Goal: Task Accomplishment & Management: Complete application form

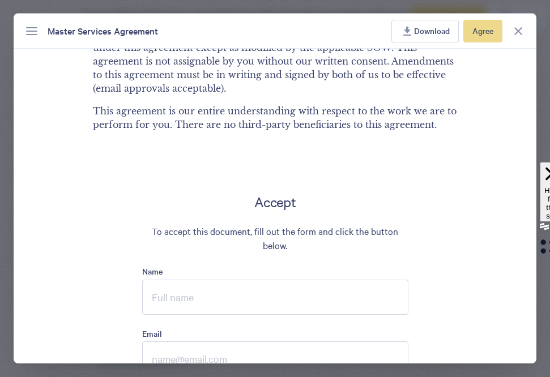
scroll to position [3105, 0]
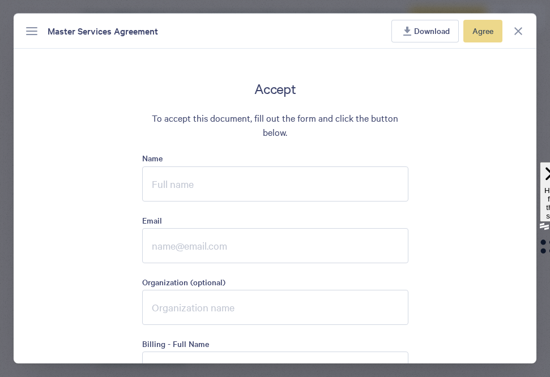
click at [236, 173] on input "Name" at bounding box center [275, 184] width 266 height 35
type input "Worldcare International"
type input "[PERSON_NAME][EMAIL_ADDRESS][DOMAIN_NAME]"
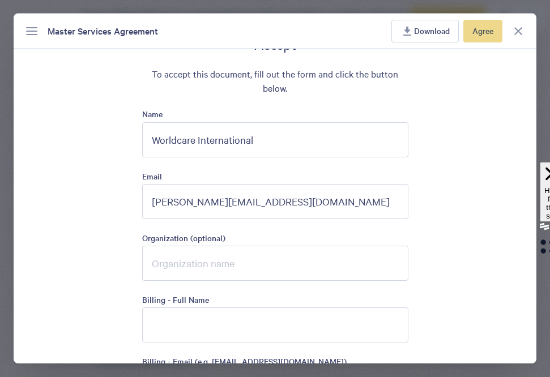
scroll to position [3190, 0]
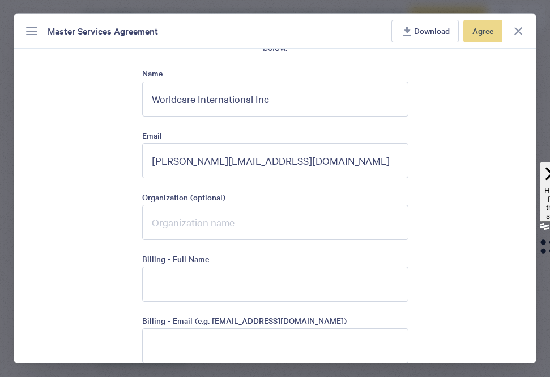
type input "Worldcare International Inc"
click at [224, 210] on input "Organization (optional)" at bounding box center [275, 222] width 266 height 35
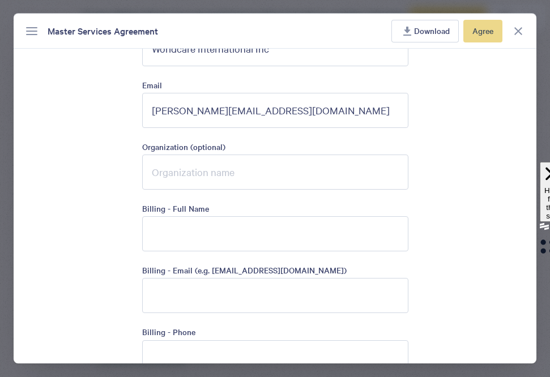
scroll to position [3263, 0]
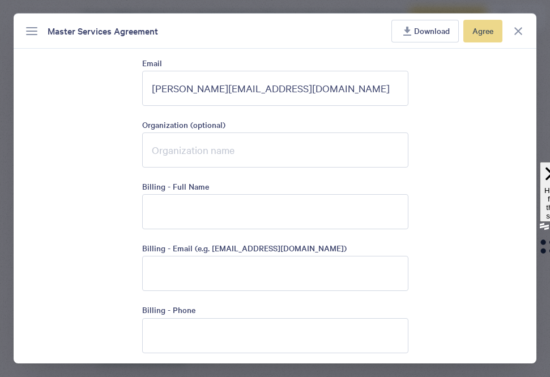
click at [108, 198] on div "Accept To accept this document, fill out the form and click the button below. N…" at bounding box center [275, 354] width 523 height 864
click at [195, 194] on input "Billing - Full Name" at bounding box center [275, 211] width 266 height 35
type input "Worldcare International"
type input "[PERSON_NAME][EMAIL_ADDRESS][DOMAIN_NAME]"
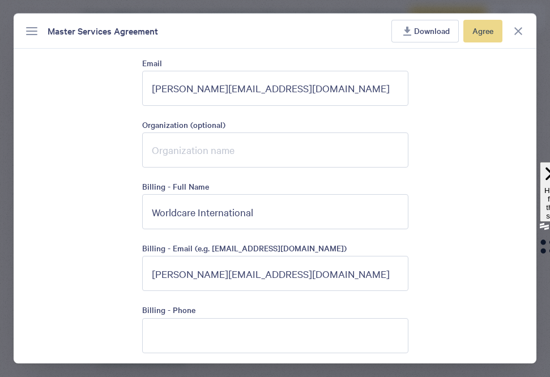
type input "5169241910"
type input "[PERSON_NAME]"
click at [102, 197] on div "Accept To accept this document, fill out the form and click the button below. N…" at bounding box center [275, 354] width 523 height 864
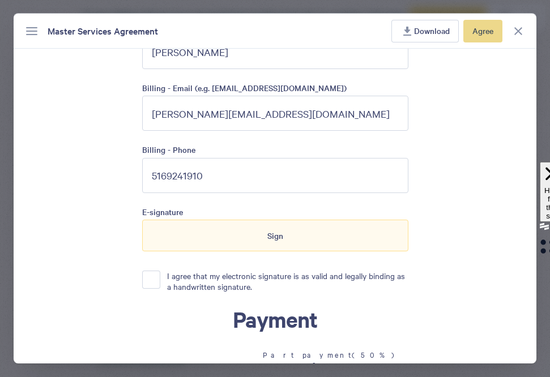
scroll to position [3438, 0]
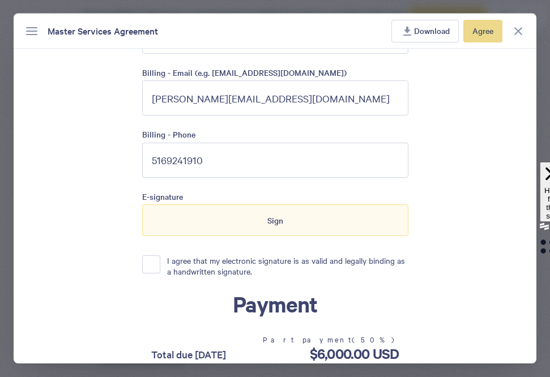
click at [192, 144] on input "5169241910" at bounding box center [275, 160] width 266 height 35
type input "8334822537"
click at [91, 180] on div "Accept To accept this document, fill out the form and click the button below. N…" at bounding box center [275, 179] width 523 height 864
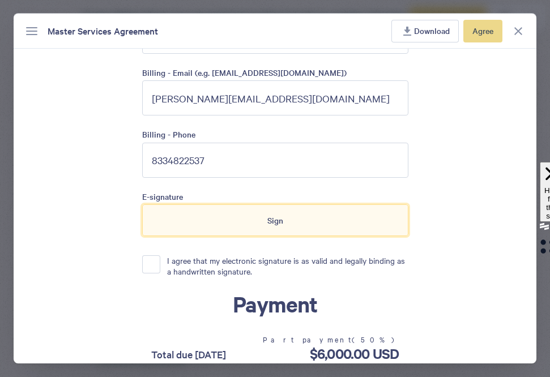
click at [215, 206] on div "Sign" at bounding box center [275, 221] width 266 height 32
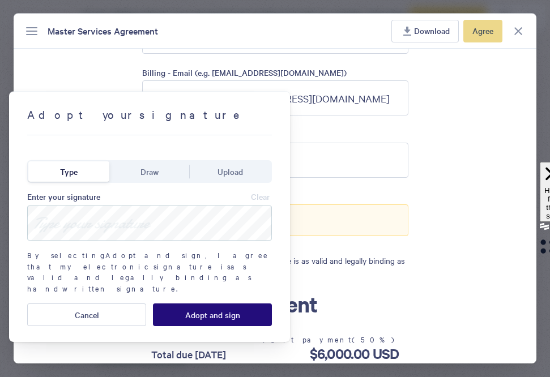
click at [143, 173] on span "Draw" at bounding box center [150, 172] width 18 height 12
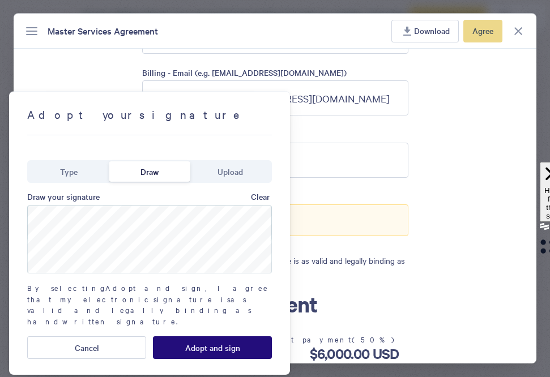
click at [260, 196] on span "Clear" at bounding box center [260, 196] width 19 height 9
click at [190, 337] on button "Adopt and sign" at bounding box center [212, 348] width 119 height 23
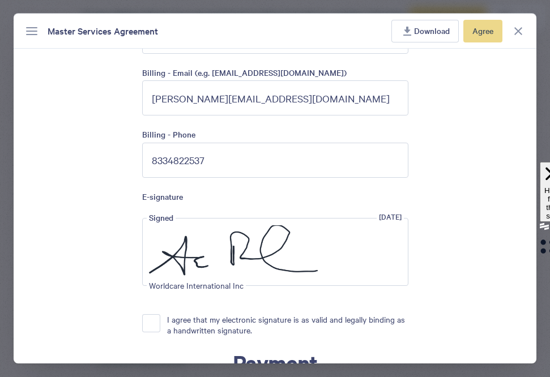
click at [151, 315] on button "I agree that my electronic signature is as valid and legally binding as a handw…" at bounding box center [151, 324] width 18 height 18
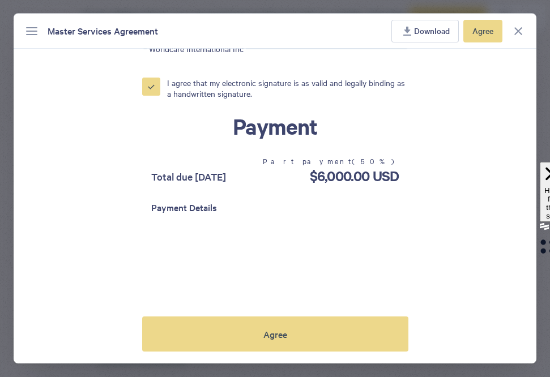
scroll to position [3744, 0]
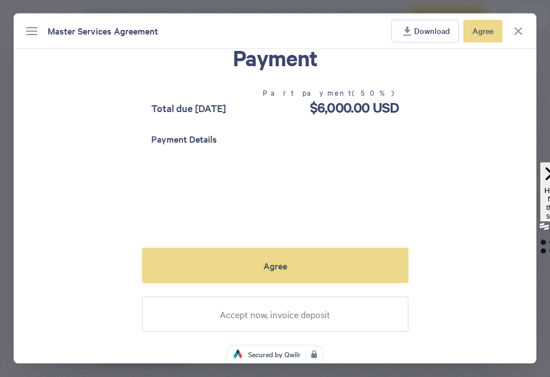
click at [253, 253] on button "Agree" at bounding box center [275, 265] width 266 height 35
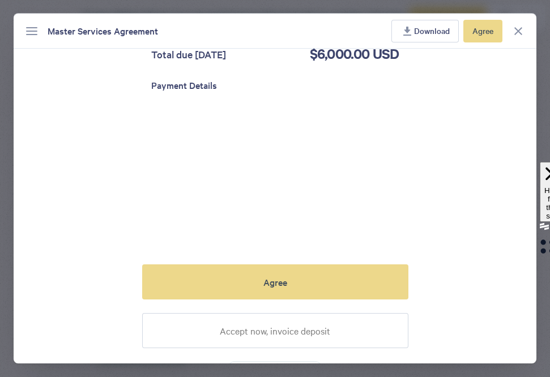
scroll to position [3814, 0]
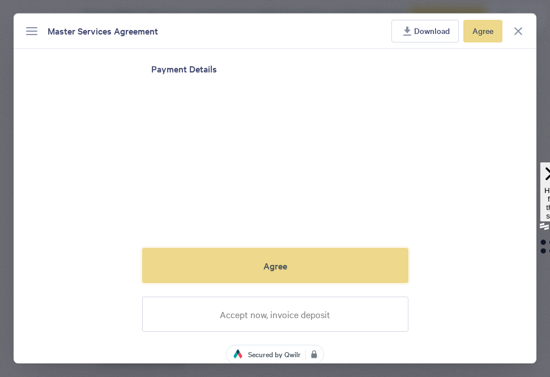
click at [231, 248] on button "Agree" at bounding box center [275, 265] width 266 height 35
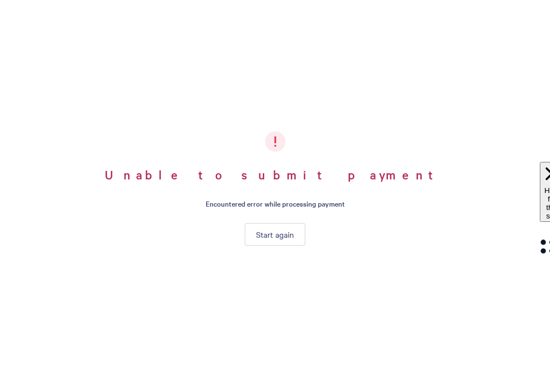
click at [259, 237] on span "Start again" at bounding box center [275, 234] width 38 height 9
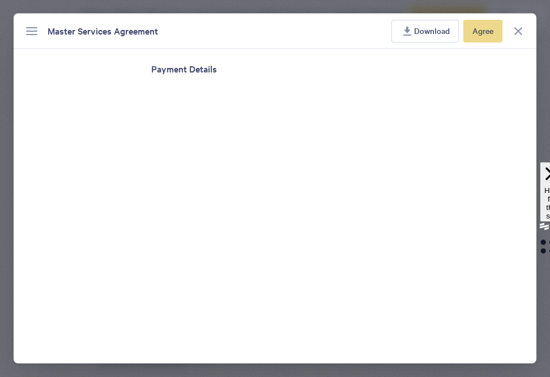
scroll to position [3085, 0]
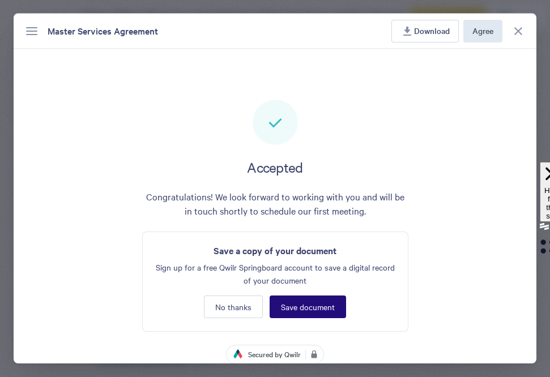
click at [407, 31] on icon at bounding box center [408, 31] width 8 height 9
